Goal: Check status: Check status

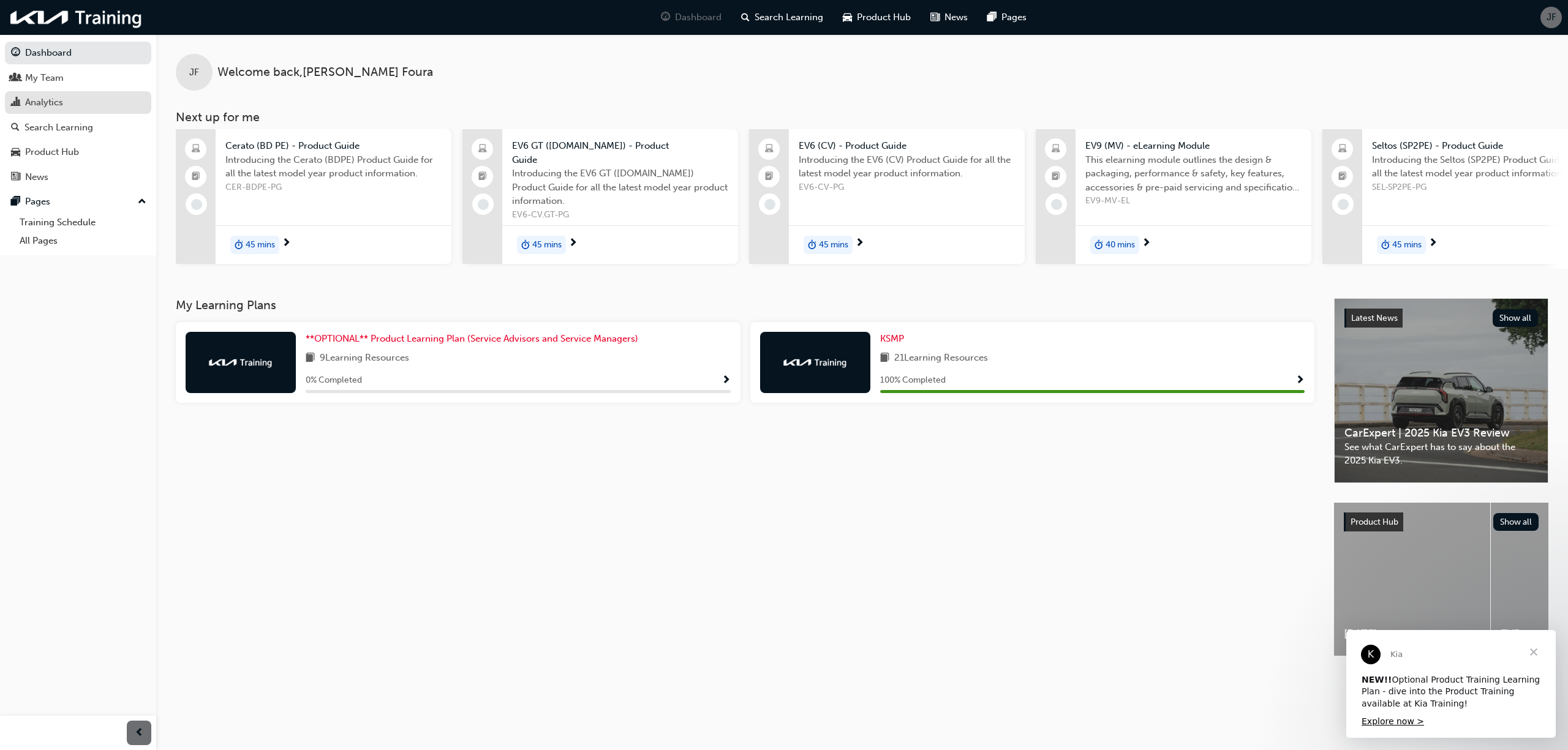
click at [102, 97] on div "Analytics" at bounding box center [77, 102] width 134 height 15
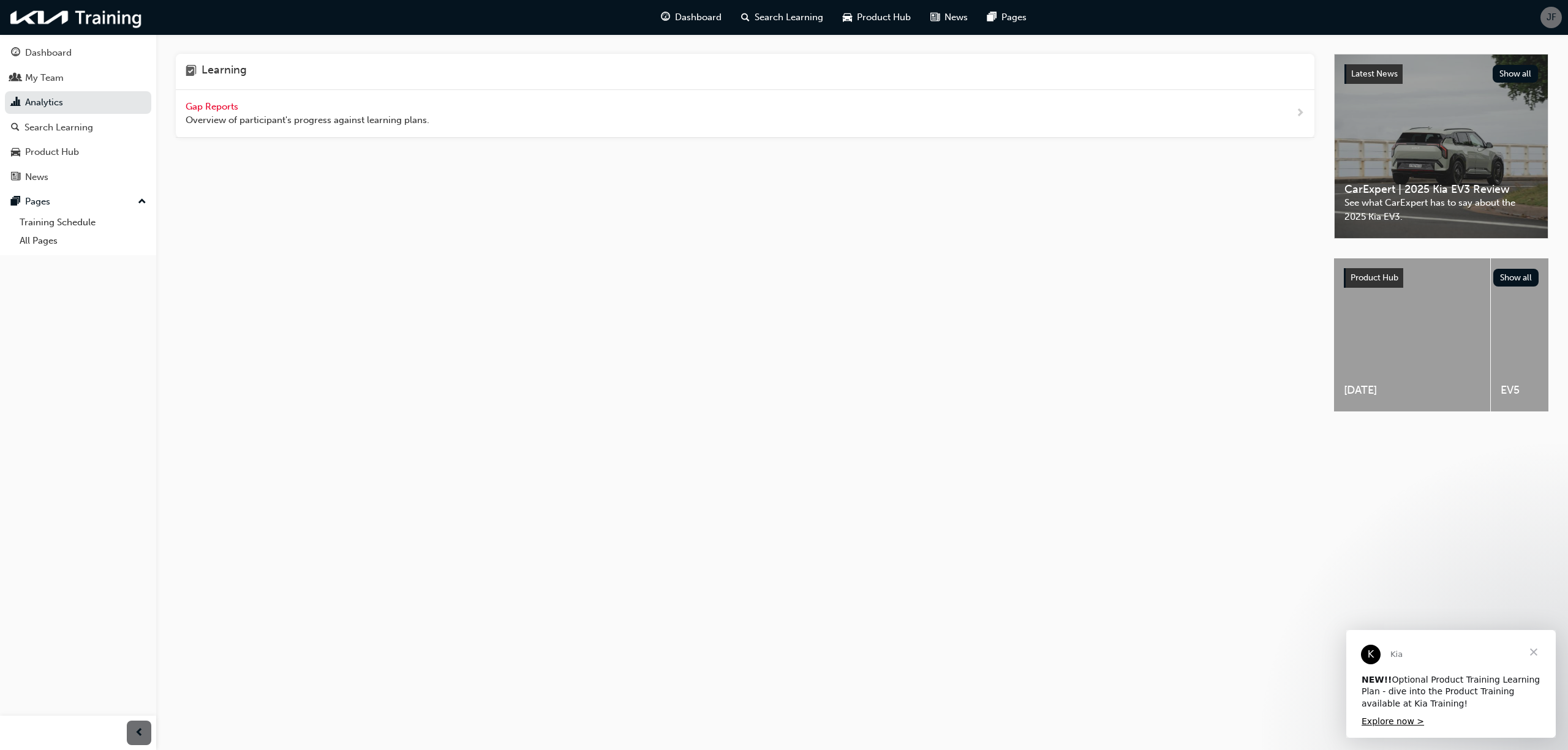
click at [224, 108] on span "Gap Reports" at bounding box center [213, 107] width 55 height 11
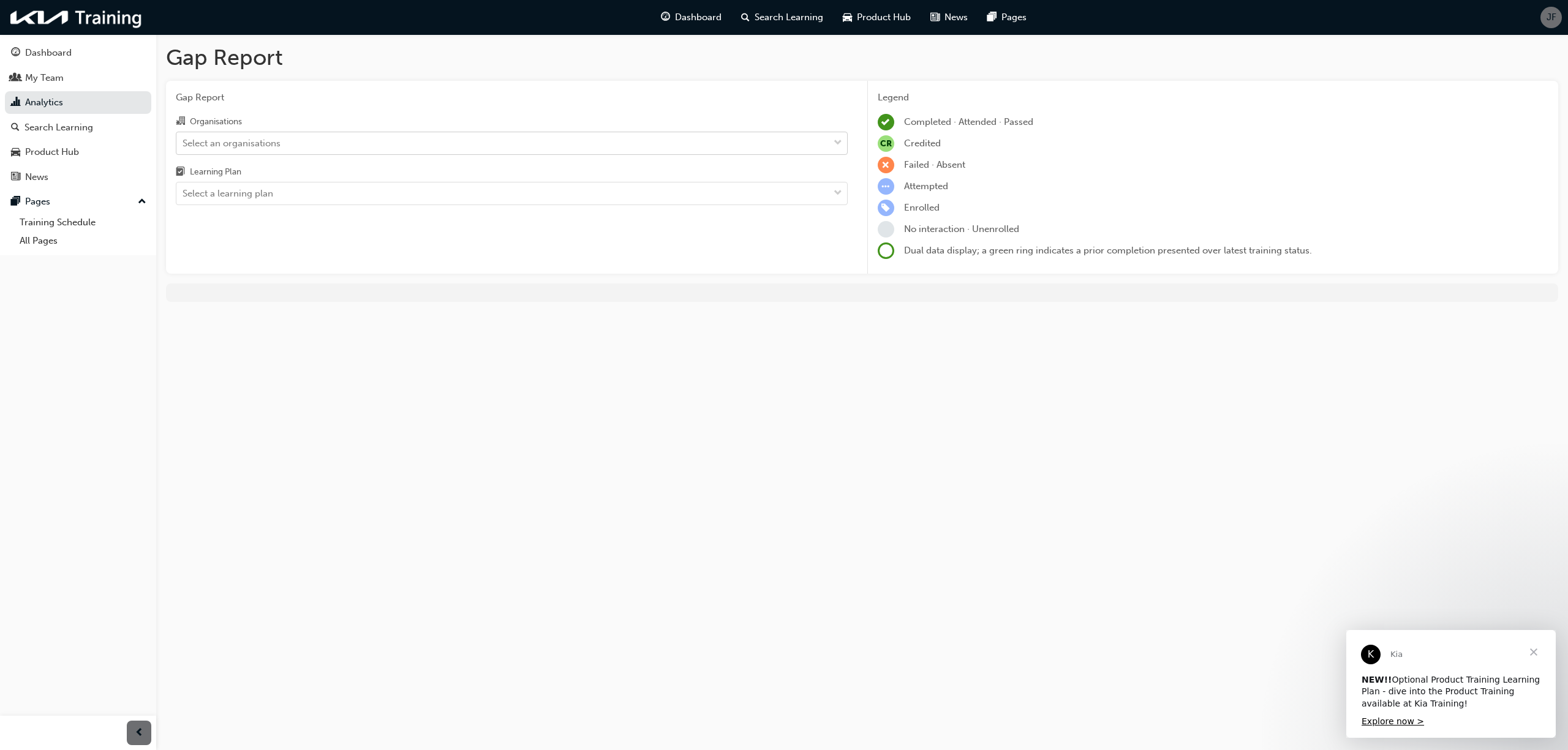
click at [310, 145] on div "Select an organisations" at bounding box center [501, 143] width 652 height 22
click at [184, 145] on input "Organisations Select an organisations" at bounding box center [182, 141] width 1 height 10
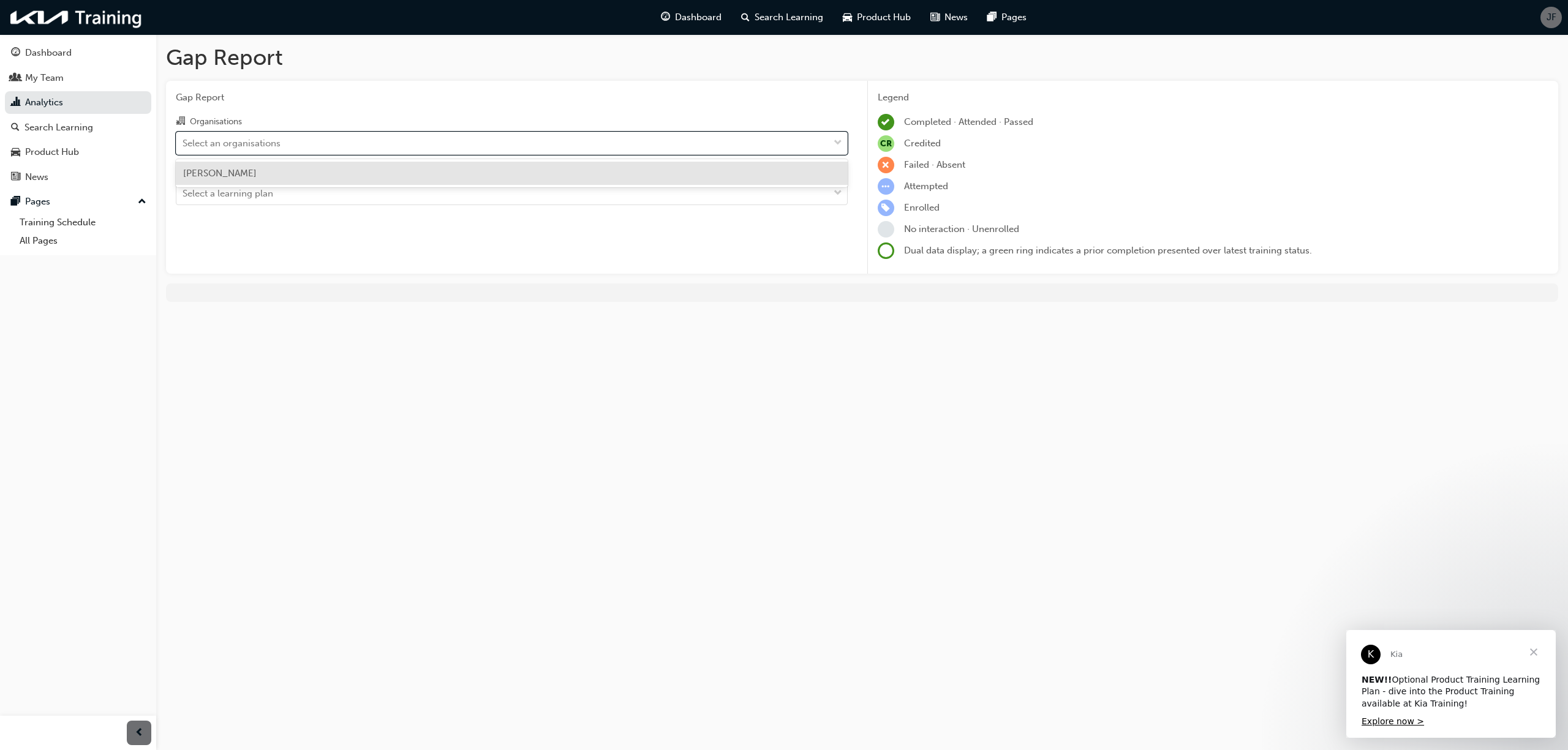
click at [299, 182] on div "[PERSON_NAME]" at bounding box center [511, 173] width 672 height 24
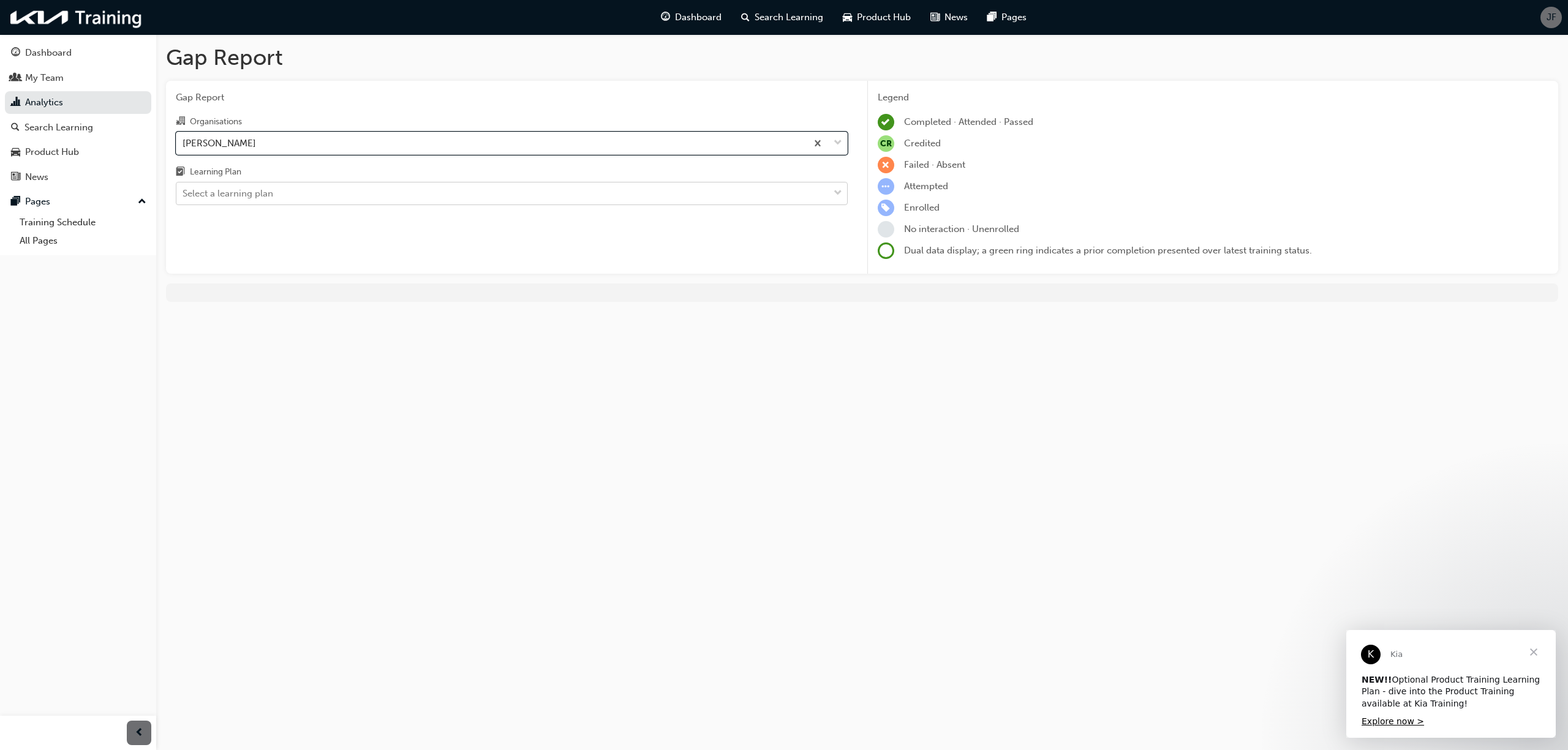
click at [285, 192] on div "Select a learning plan" at bounding box center [501, 194] width 652 height 22
click at [184, 192] on input "Learning Plan Select a learning plan" at bounding box center [182, 192] width 1 height 10
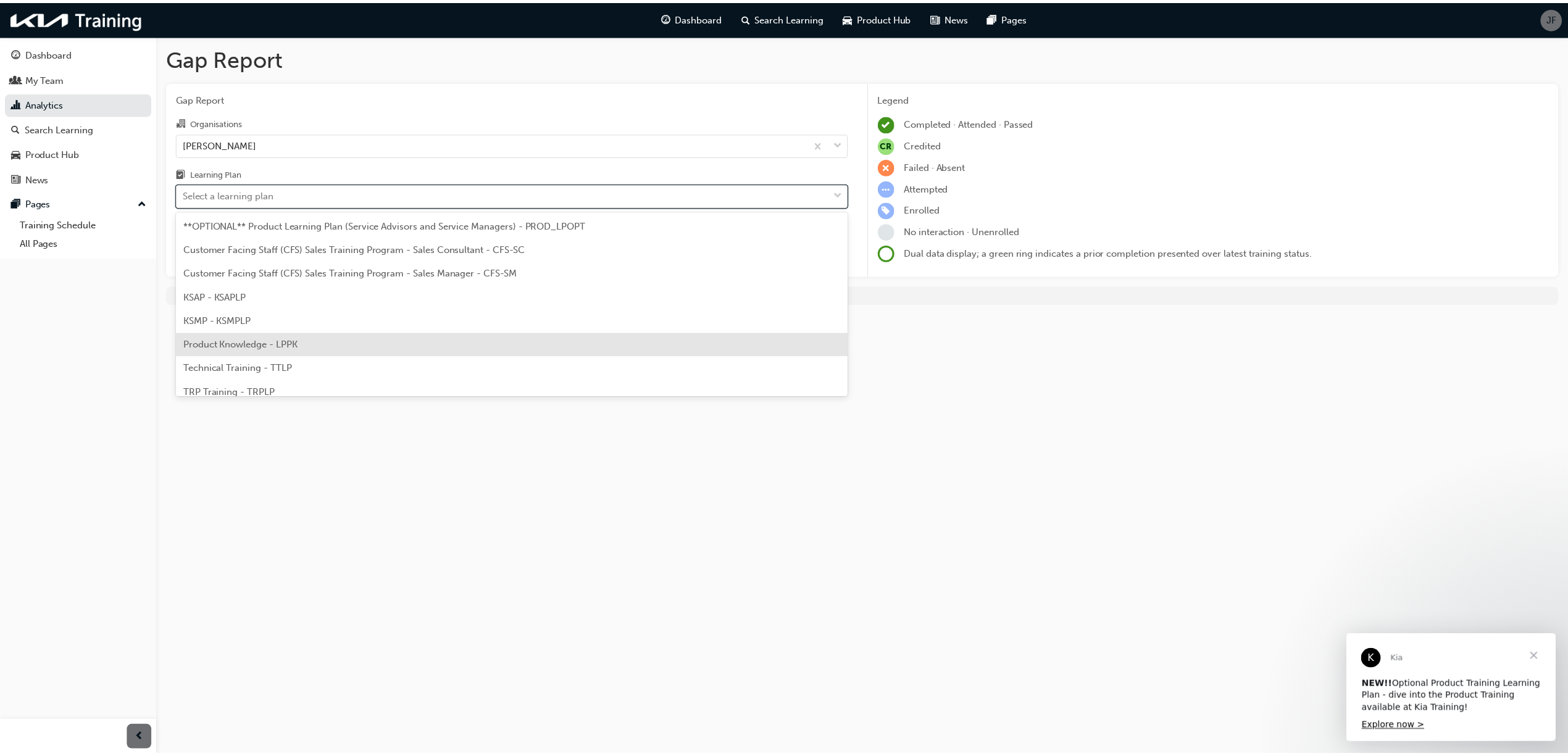
scroll to position [33, 0]
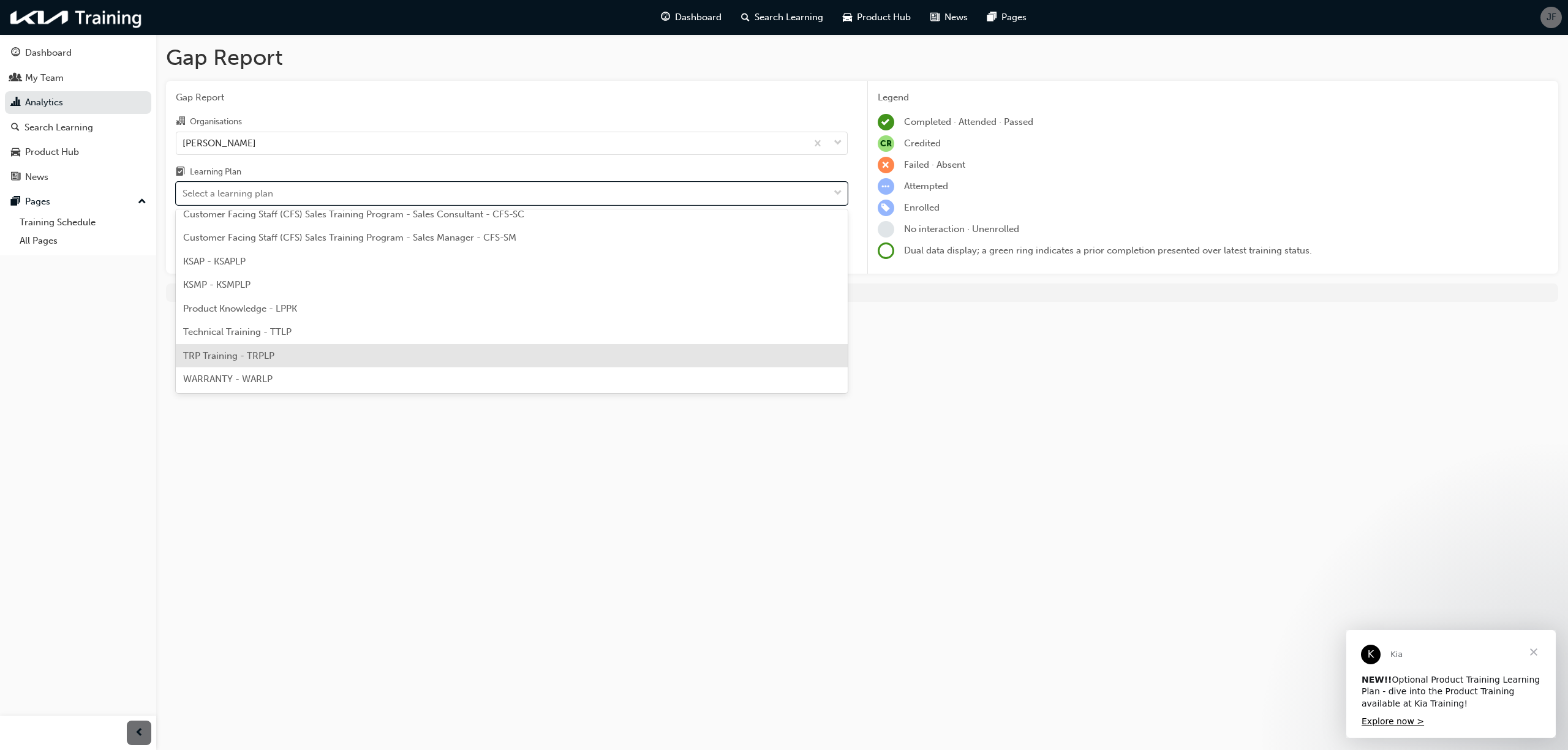
click at [254, 350] on span "TRP Training - TRPLP" at bounding box center [229, 355] width 91 height 11
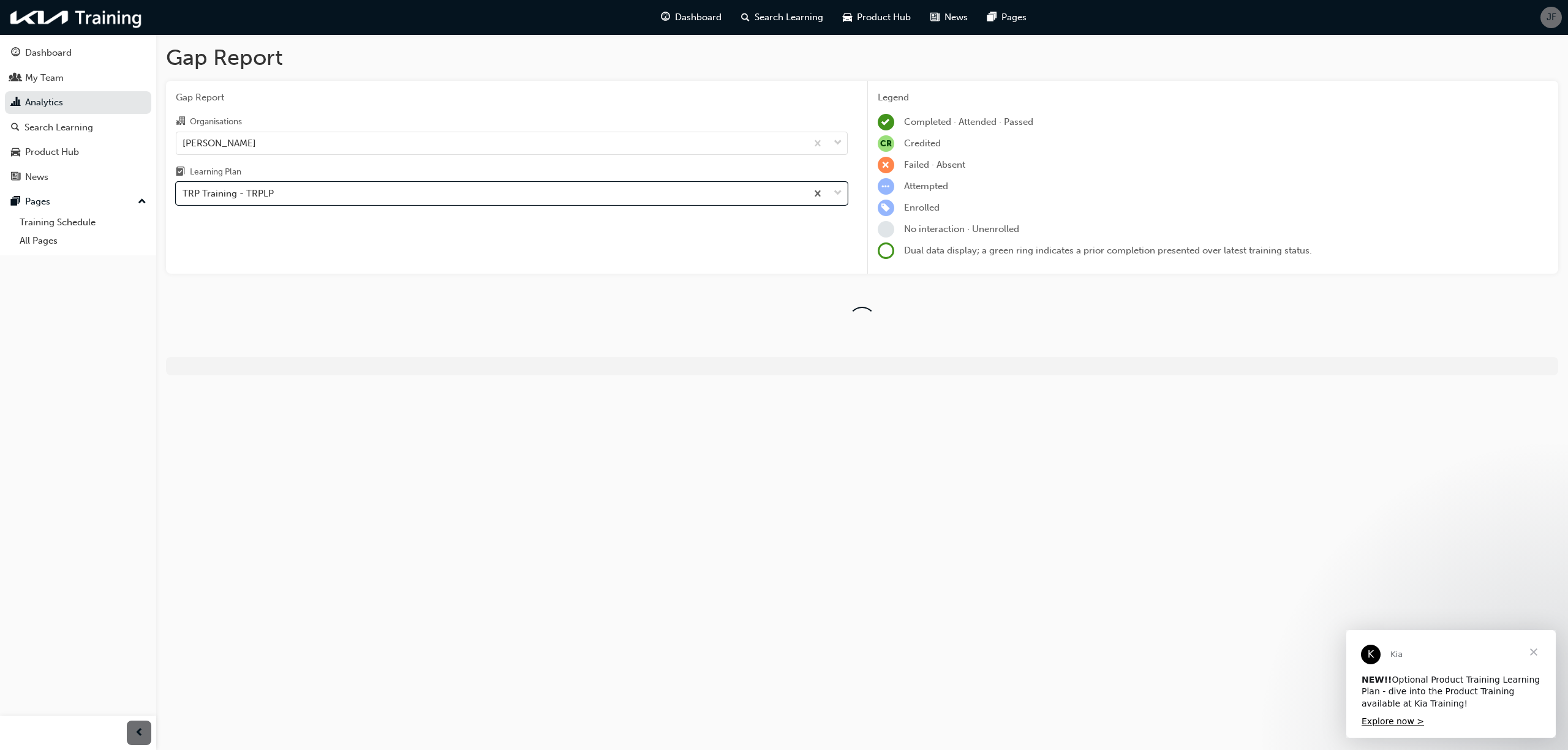
click at [1299, 460] on div "Gap Report Gap Report Organisations Brendale Kia Learning Plan option TRP Train…" at bounding box center [784, 375] width 1568 height 750
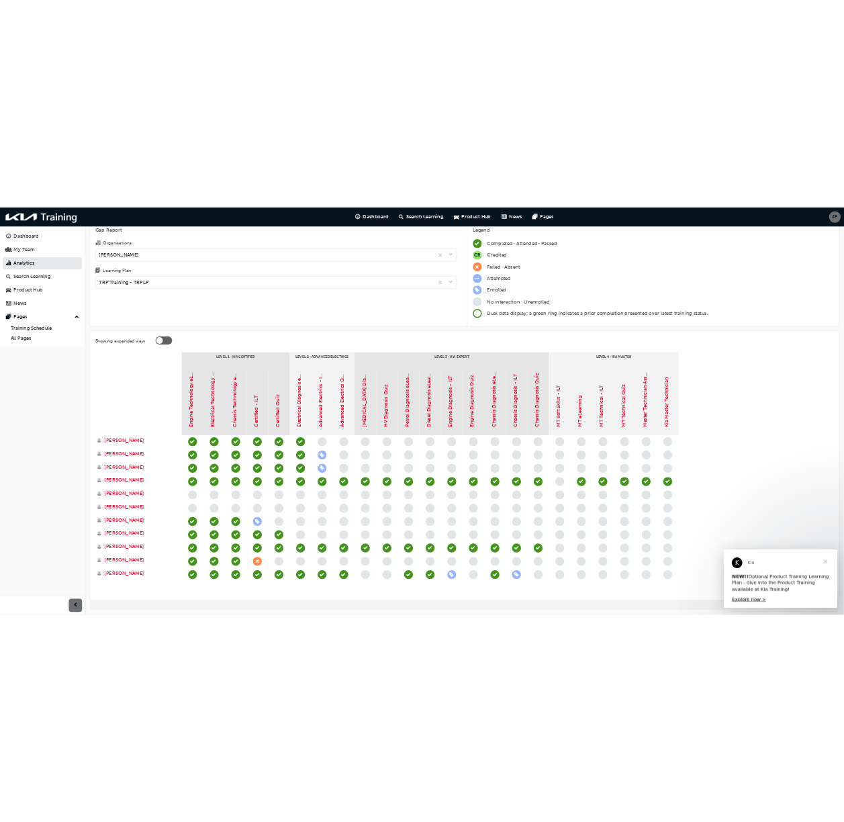
scroll to position [89, 0]
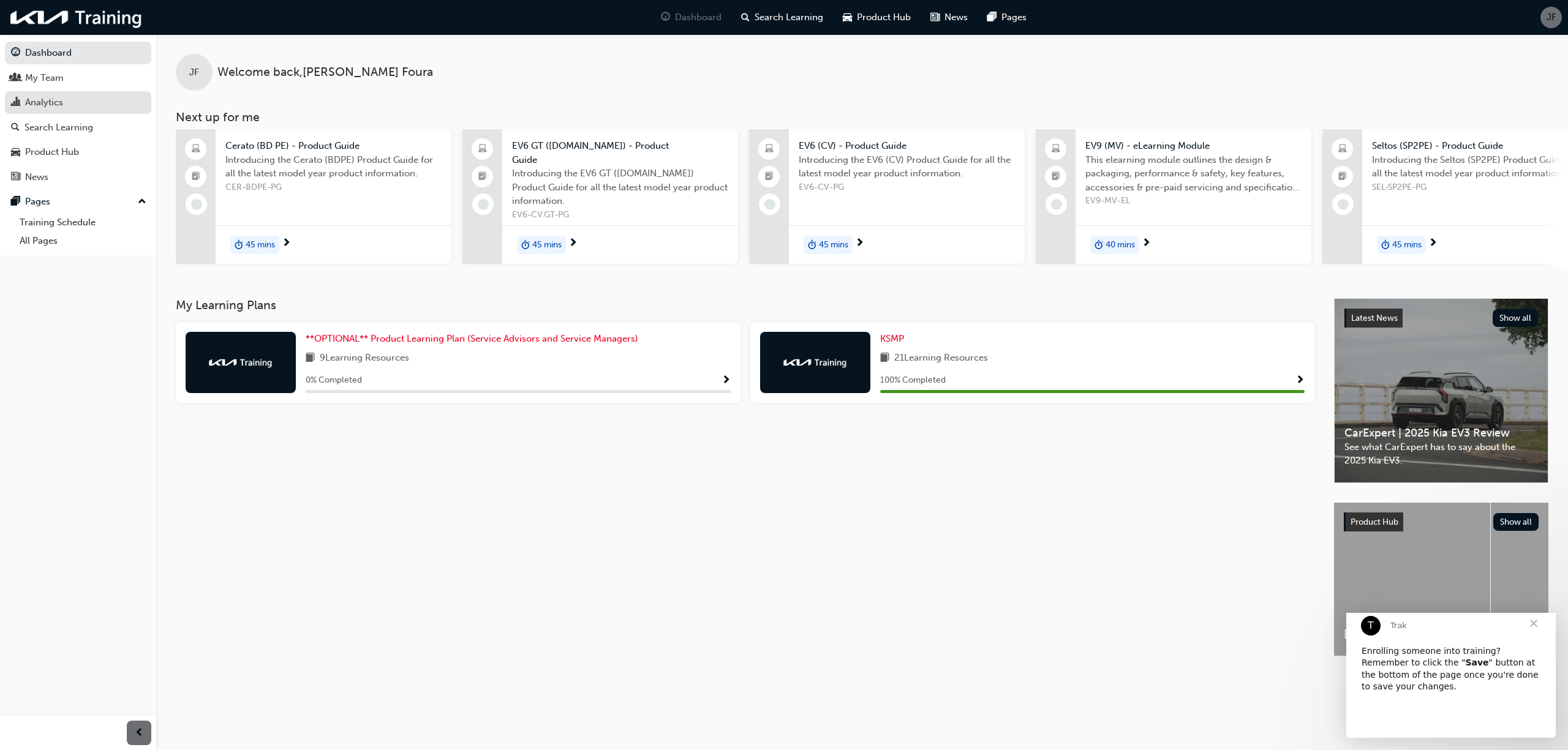
click at [97, 95] on div "Analytics" at bounding box center [77, 102] width 134 height 15
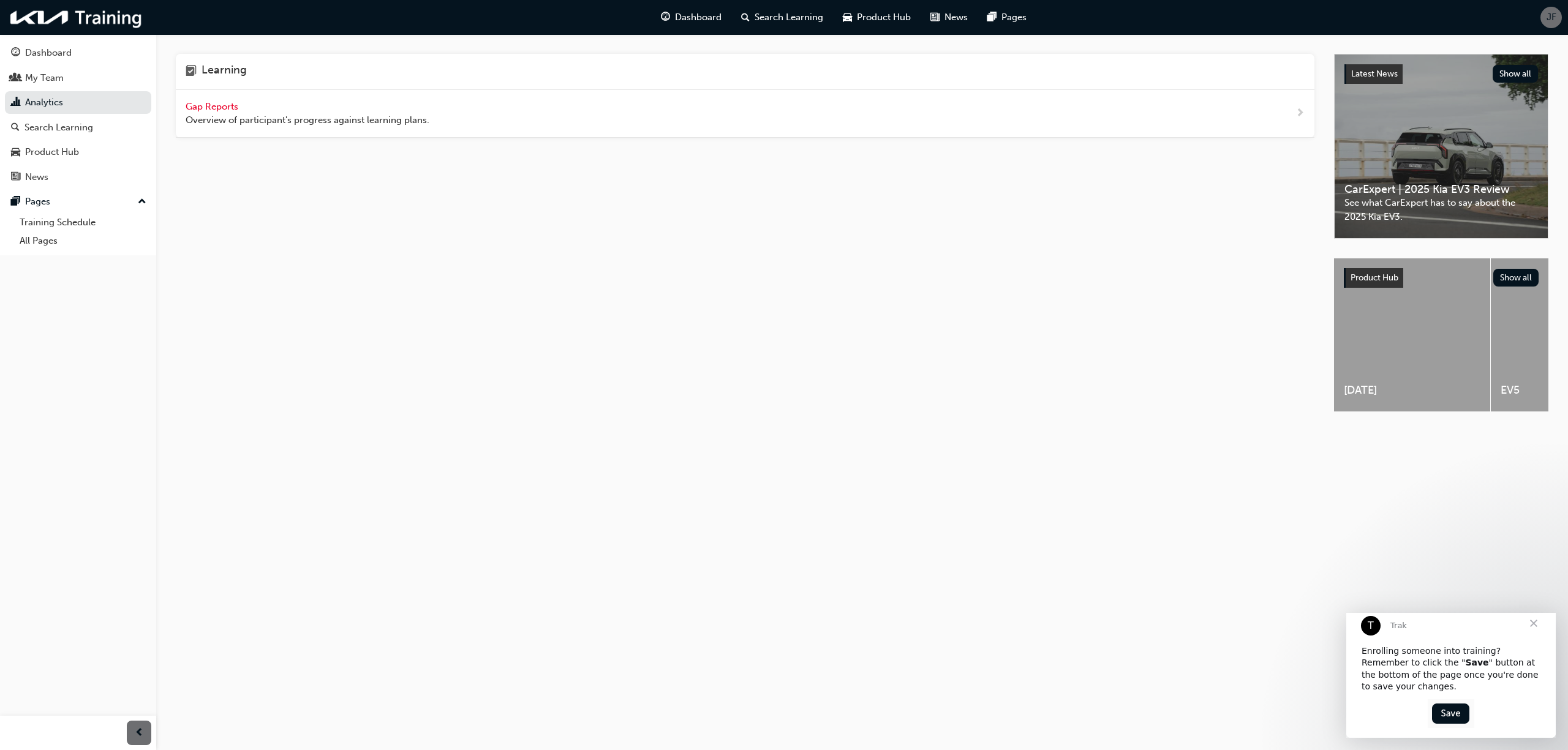
click at [211, 99] on div "Gap Reports Overview of participant's progress against learning plans." at bounding box center [307, 113] width 243 height 27
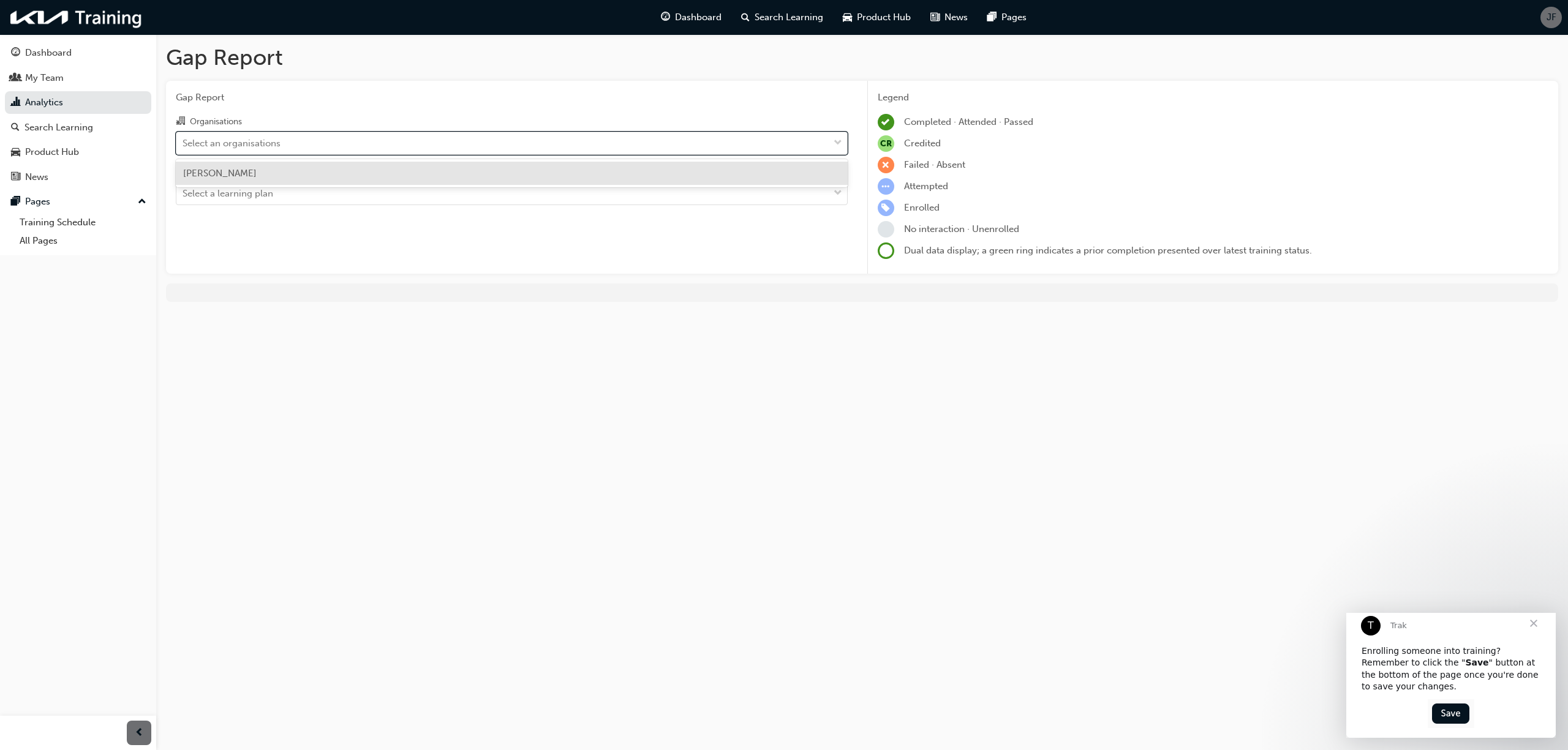
click at [296, 150] on div "Select an organisations" at bounding box center [501, 143] width 652 height 22
click at [184, 148] on input "Organisations option [PERSON_NAME] focused, 1 of 1. 1 result available. Use Up …" at bounding box center [182, 141] width 1 height 10
click at [264, 170] on div "[PERSON_NAME]" at bounding box center [511, 173] width 672 height 24
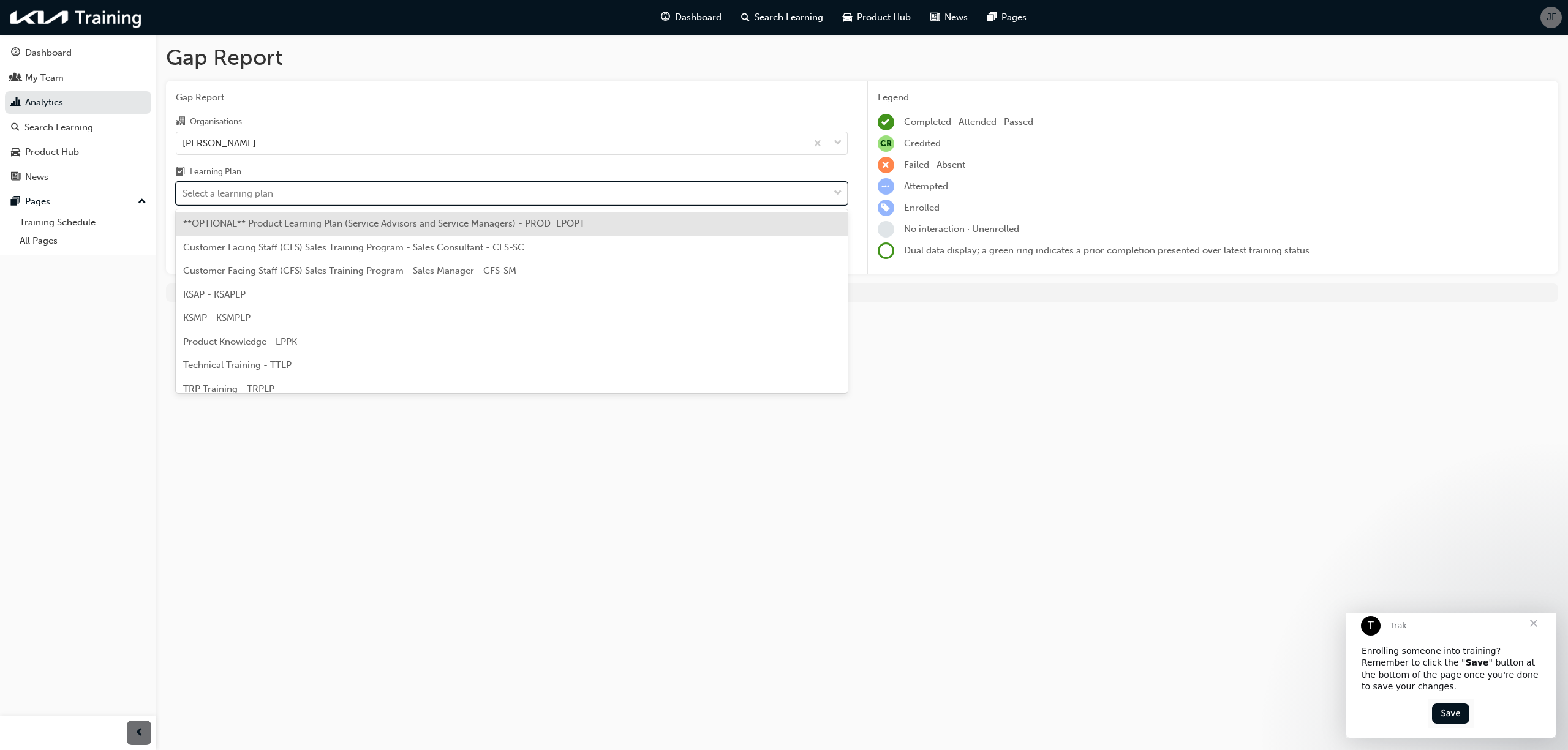
click at [249, 195] on div "Select a learning plan" at bounding box center [227, 193] width 90 height 14
click at [184, 195] on input "Learning Plan option **OPTIONAL** Product Learning Plan (Service Advisors and S…" at bounding box center [182, 192] width 1 height 10
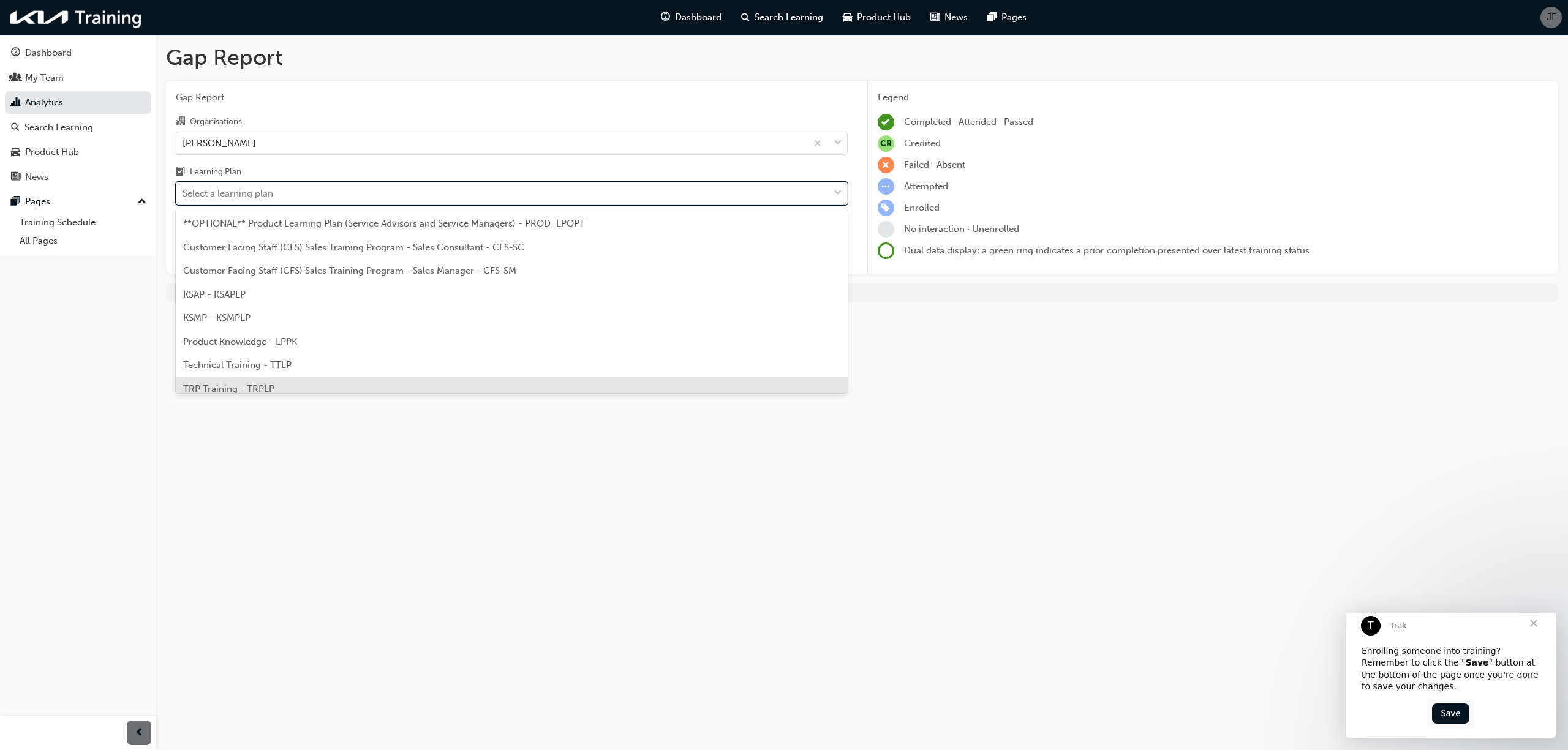
click at [243, 381] on div "TRP Training - TRPLP" at bounding box center [511, 389] width 672 height 24
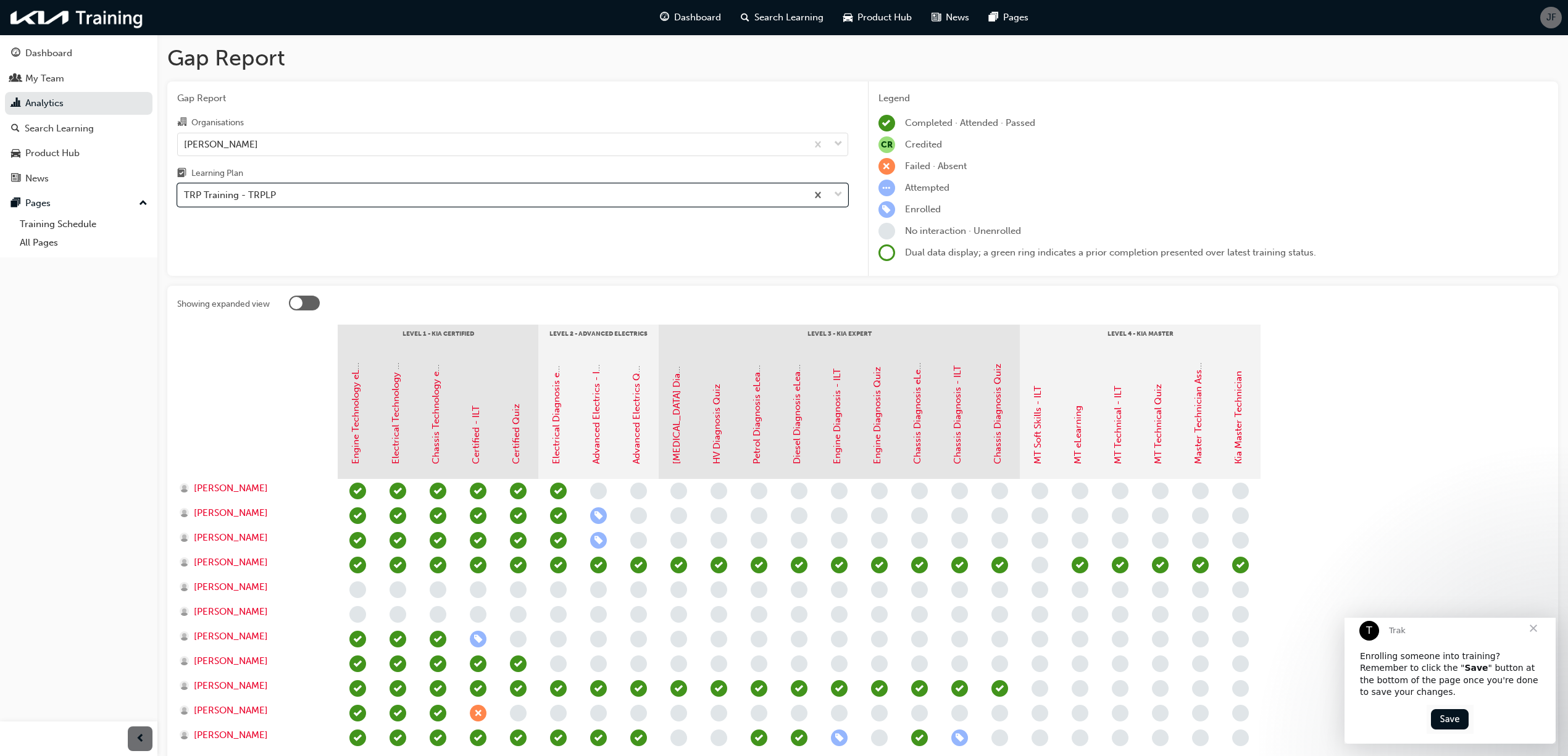
scroll to position [82, 0]
